Goal: Information Seeking & Learning: Learn about a topic

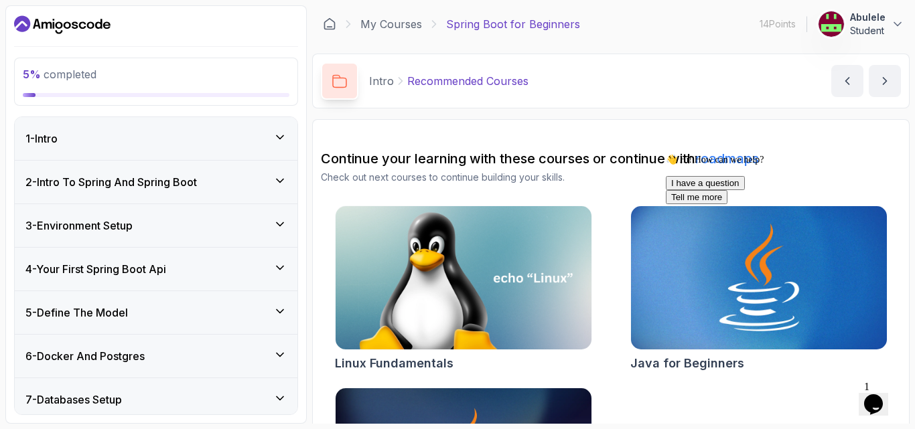
scroll to position [144, 0]
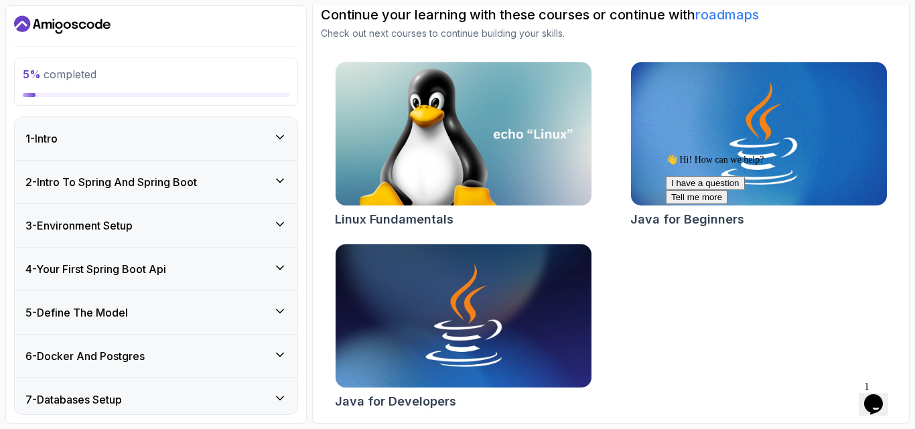
click at [279, 183] on icon at bounding box center [279, 180] width 13 height 13
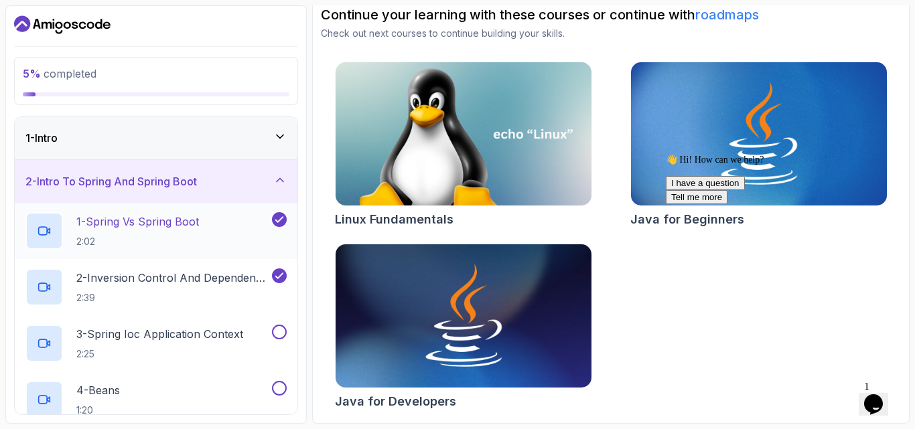
click at [44, 228] on icon at bounding box center [43, 232] width 8 height 8
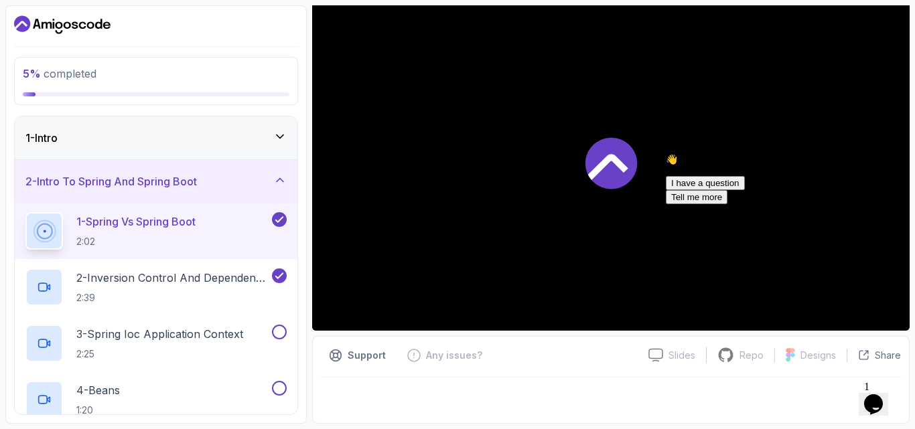
scroll to position [125, 0]
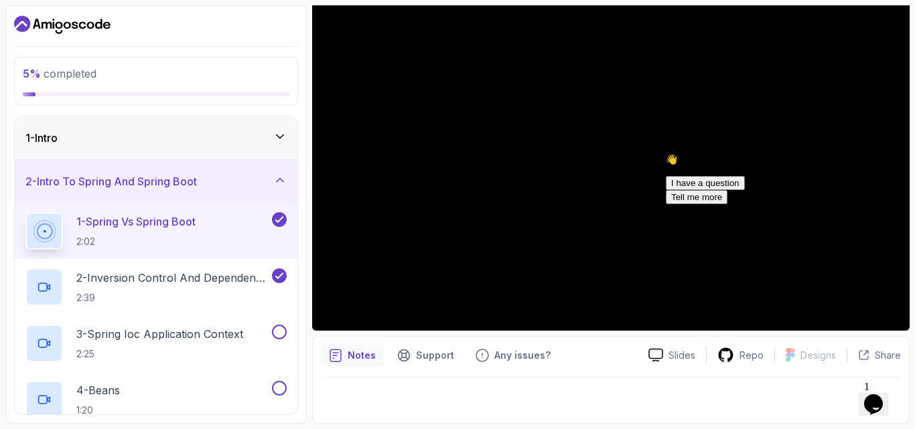
click at [882, 394] on icon "Chat widget" at bounding box center [873, 404] width 19 height 20
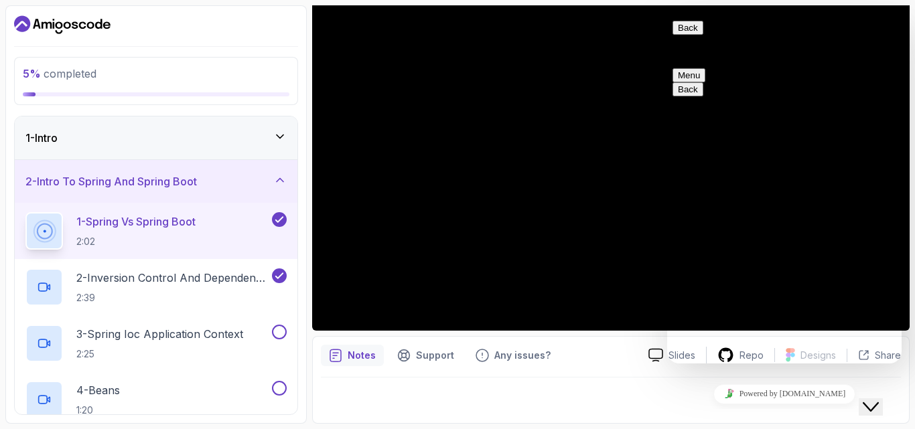
click at [878, 399] on icon "Close Chat This icon closes the chat window." at bounding box center [870, 407] width 16 height 16
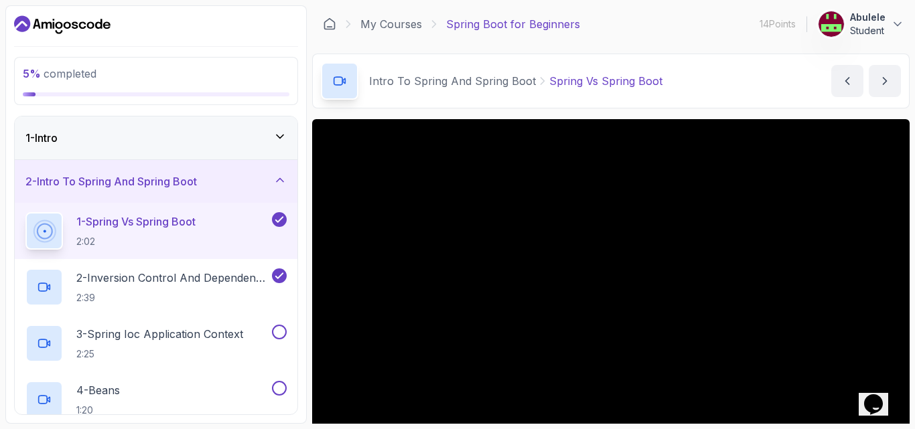
scroll to position [67, 0]
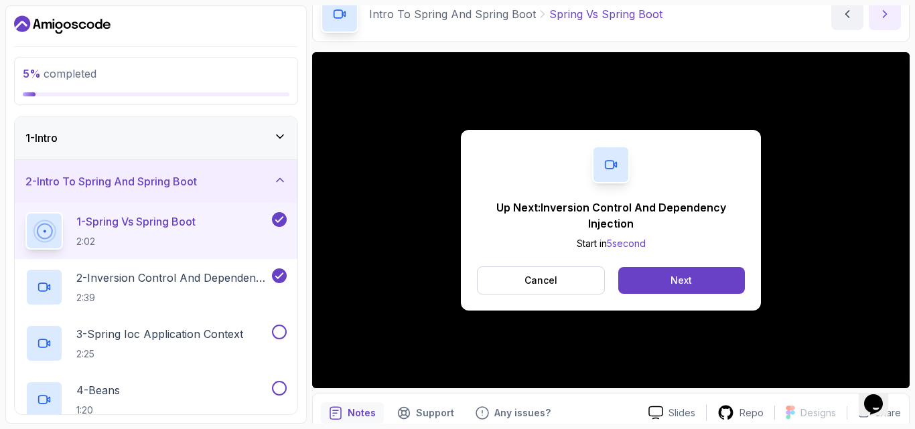
click at [880, 15] on icon "next content" at bounding box center [884, 13] width 13 height 13
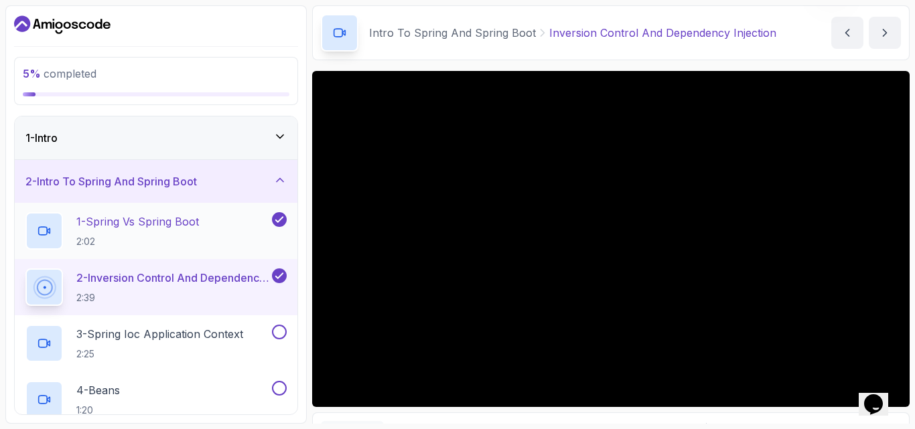
scroll to position [67, 0]
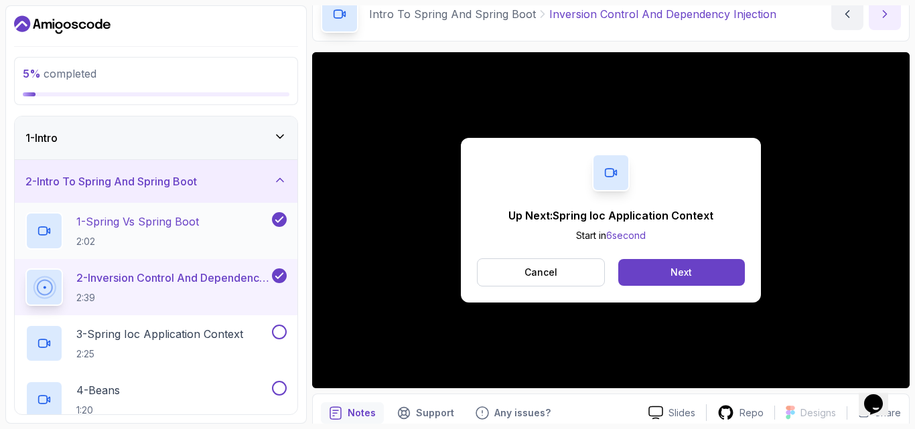
click at [882, 19] on icon "next content" at bounding box center [884, 13] width 13 height 13
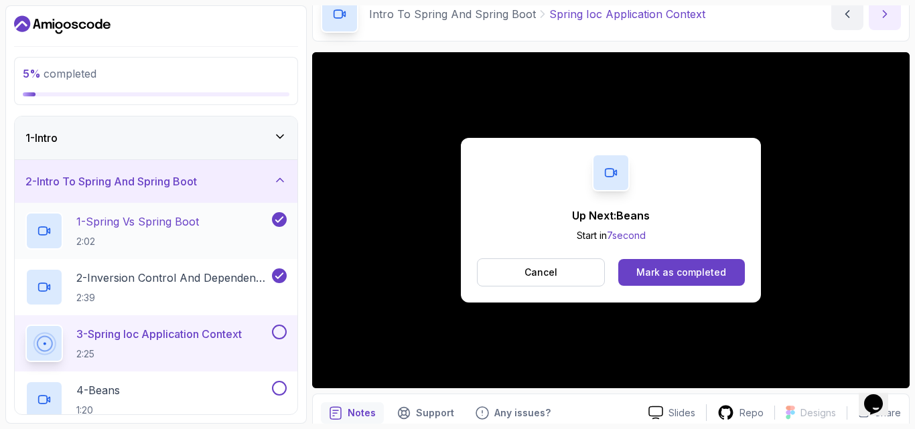
click at [888, 18] on icon "next content" at bounding box center [884, 13] width 13 height 13
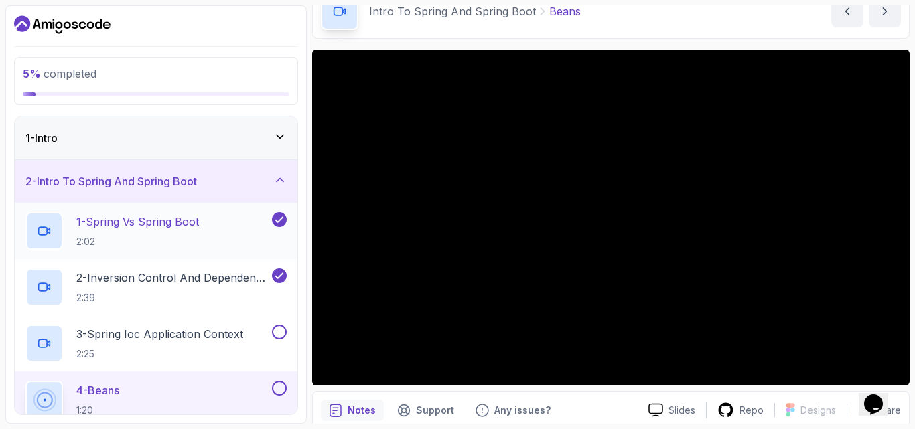
scroll to position [125, 0]
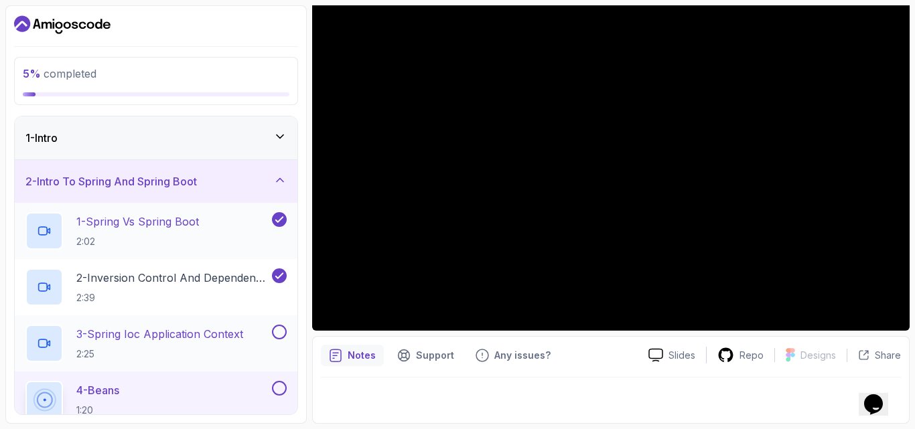
click at [150, 331] on p "3 - Spring Ioc Application Context" at bounding box center [159, 334] width 167 height 16
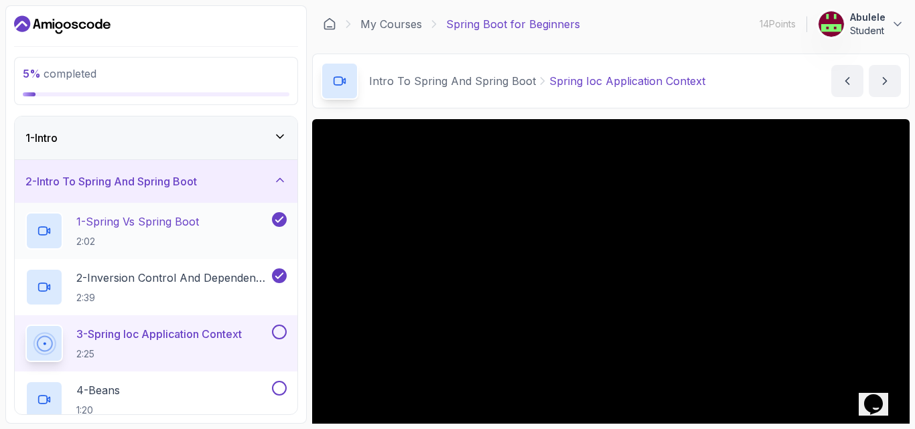
click at [341, 82] on icon at bounding box center [339, 80] width 13 height 13
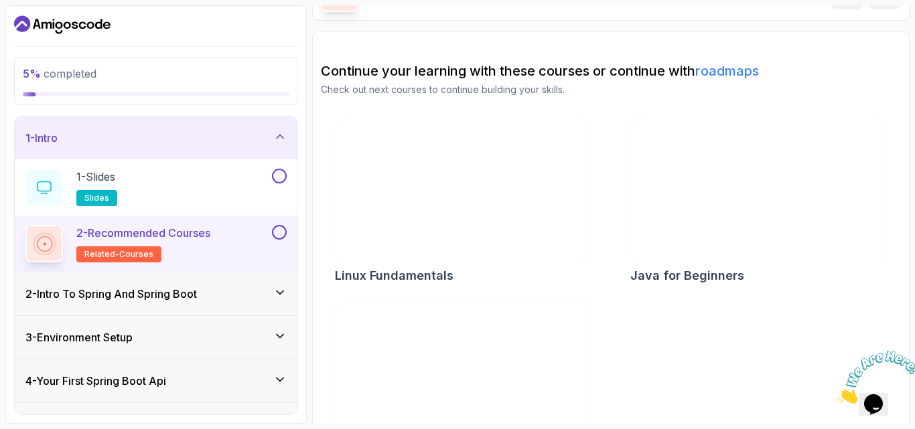
scroll to position [144, 0]
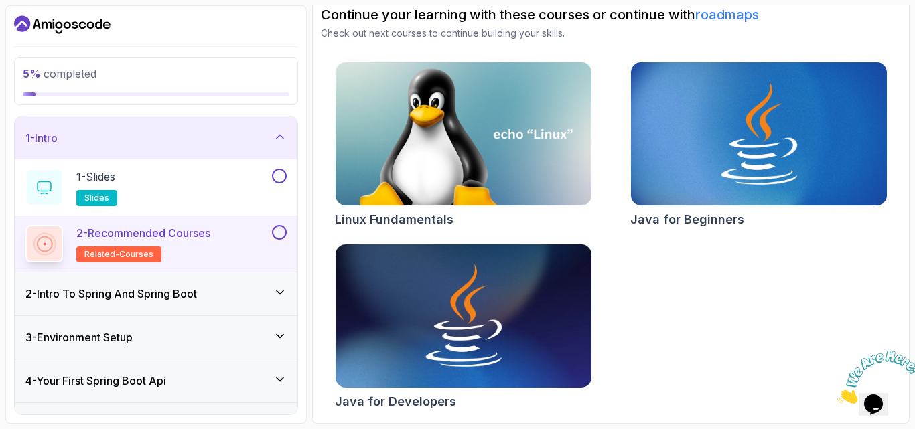
click at [279, 293] on icon at bounding box center [280, 292] width 7 height 3
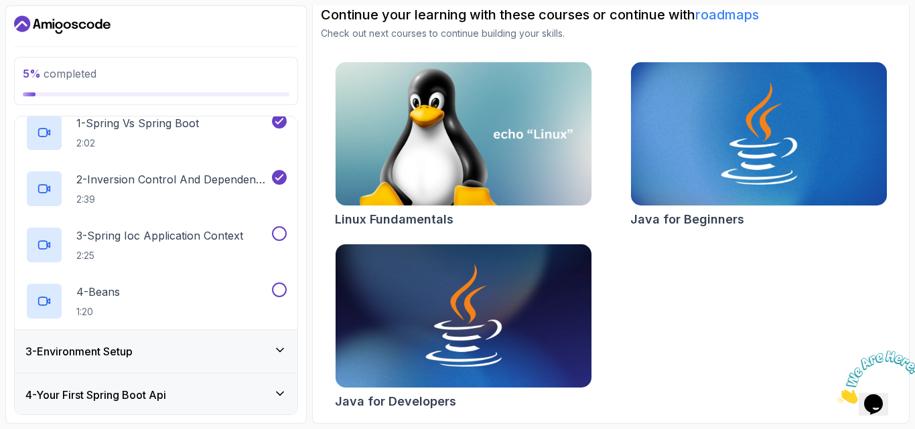
scroll to position [67, 0]
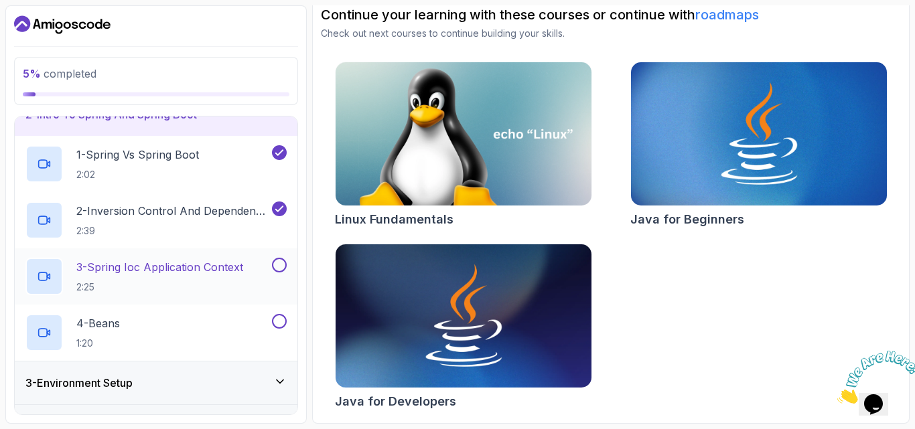
click at [279, 264] on button at bounding box center [279, 265] width 15 height 15
click at [45, 273] on icon at bounding box center [43, 277] width 8 height 8
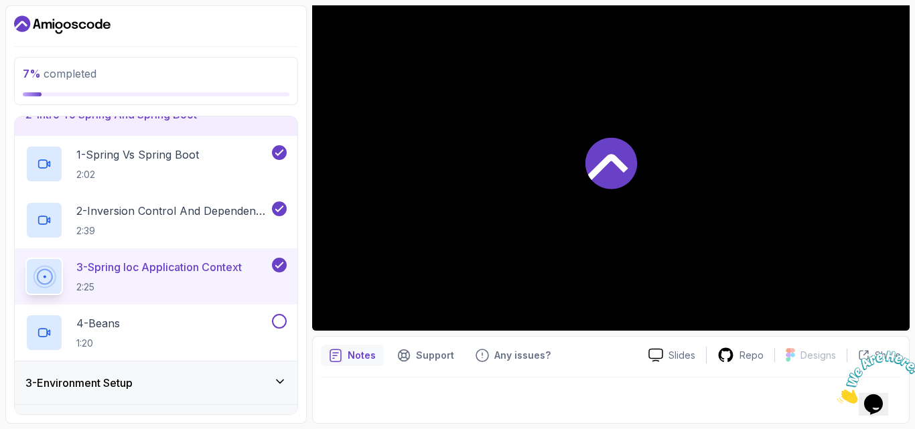
scroll to position [58, 0]
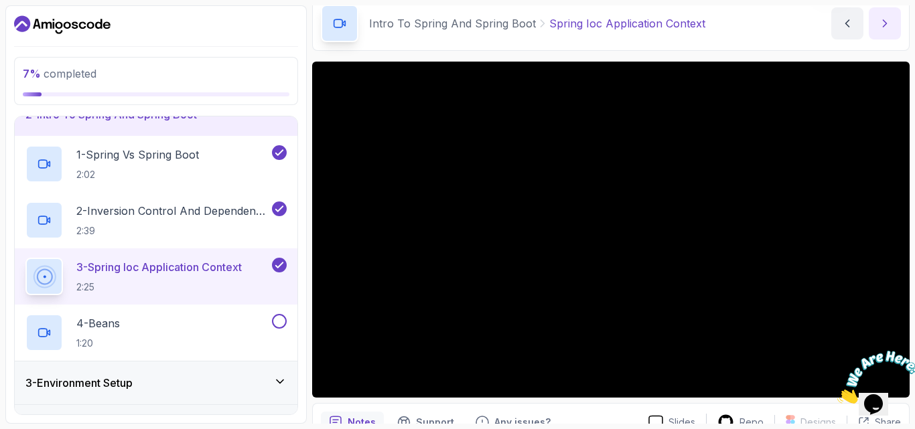
click at [884, 19] on icon "next content" at bounding box center [884, 23] width 13 height 13
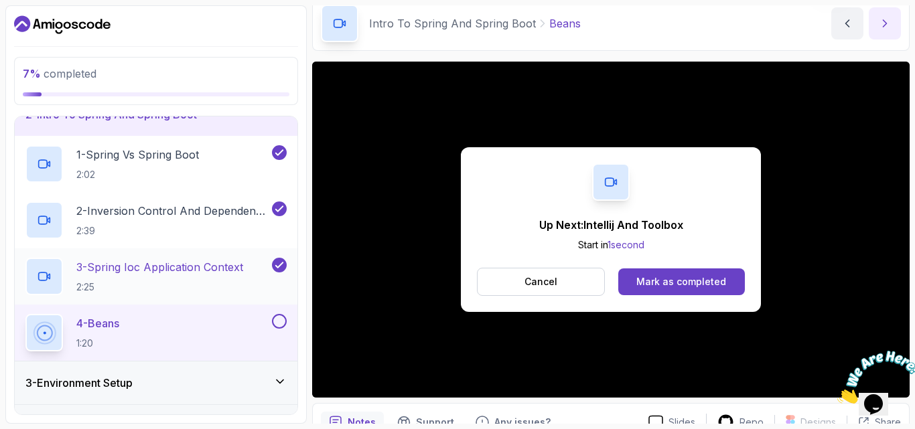
click at [880, 27] on icon "next content" at bounding box center [884, 23] width 13 height 13
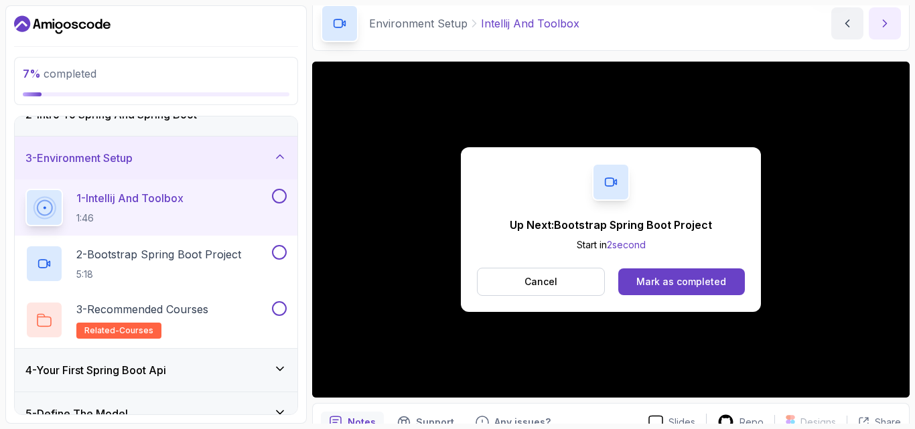
click at [880, 25] on icon "next content" at bounding box center [884, 23] width 13 height 13
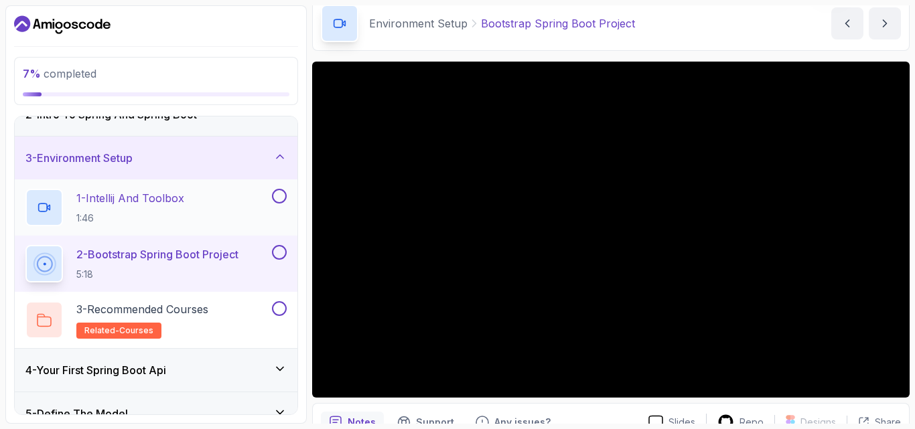
click at [38, 202] on icon at bounding box center [43, 207] width 13 height 13
